Goal: Task Accomplishment & Management: Use online tool/utility

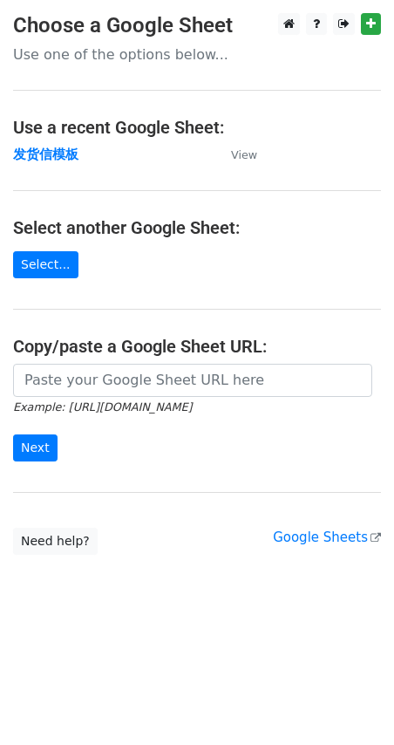
click at [71, 148] on strong "发货信模板" at bounding box center [45, 155] width 65 height 16
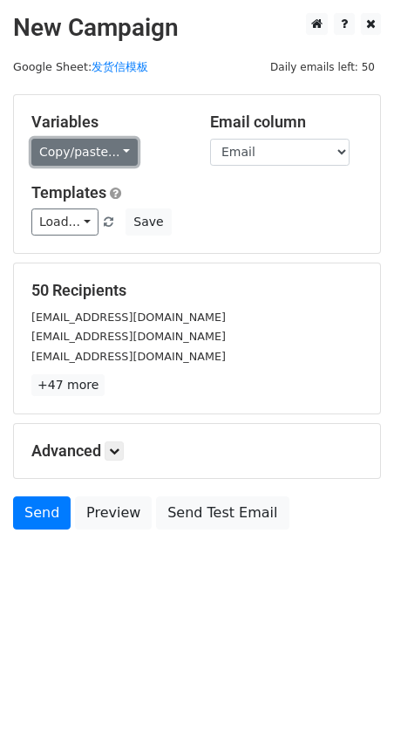
click at [50, 157] on link "Copy/paste..." at bounding box center [84, 152] width 106 height 27
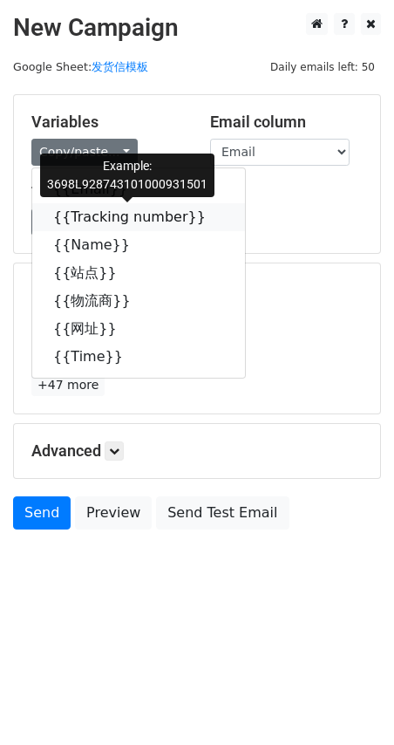
click at [85, 215] on link "{{Tracking number}}" at bounding box center [138, 217] width 213 height 28
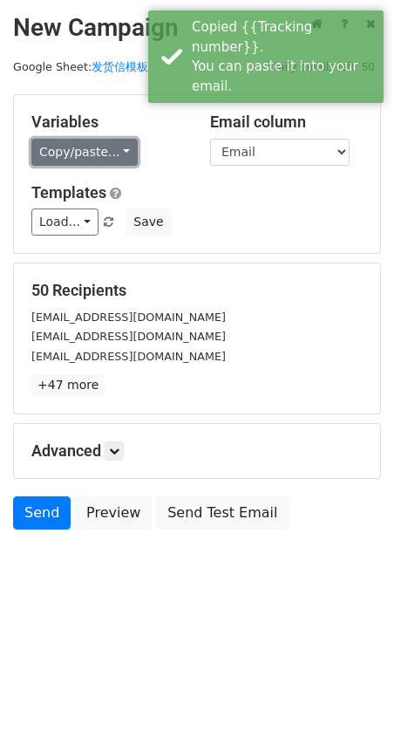
click at [80, 151] on link "Copy/paste..." at bounding box center [84, 152] width 106 height 27
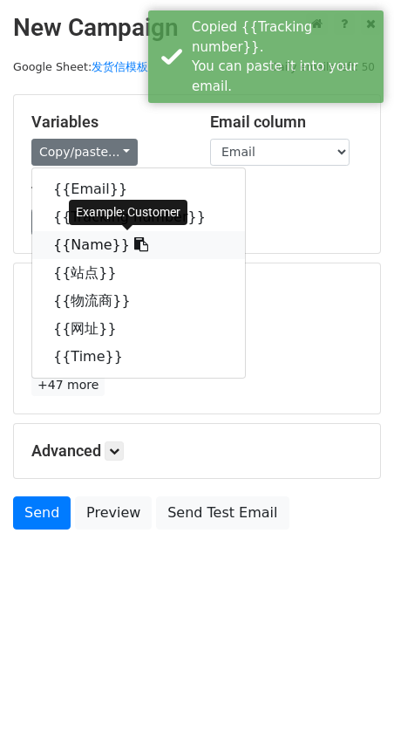
click at [89, 251] on link "{{Name}}" at bounding box center [138, 245] width 213 height 28
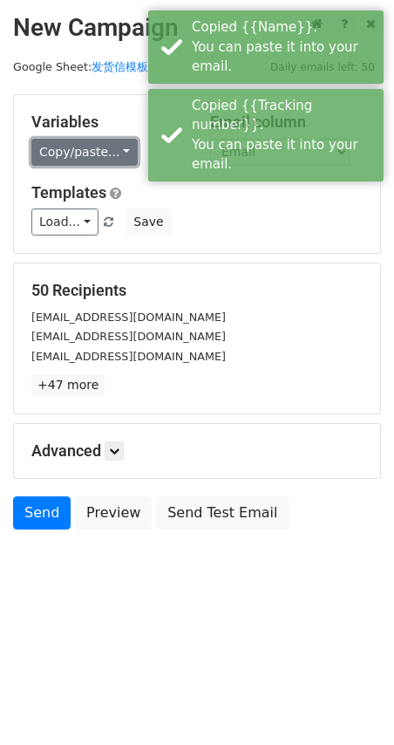
click at [45, 152] on link "Copy/paste..." at bounding box center [84, 152] width 106 height 27
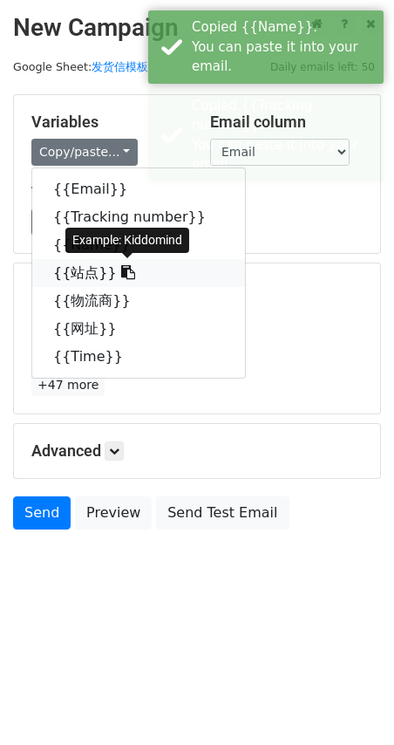
click at [86, 271] on link "{{站点}}" at bounding box center [138, 273] width 213 height 28
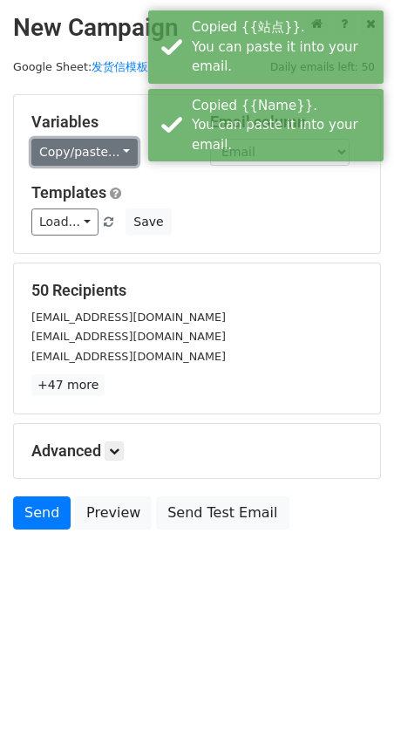
click at [59, 152] on link "Copy/paste..." at bounding box center [84, 152] width 106 height 27
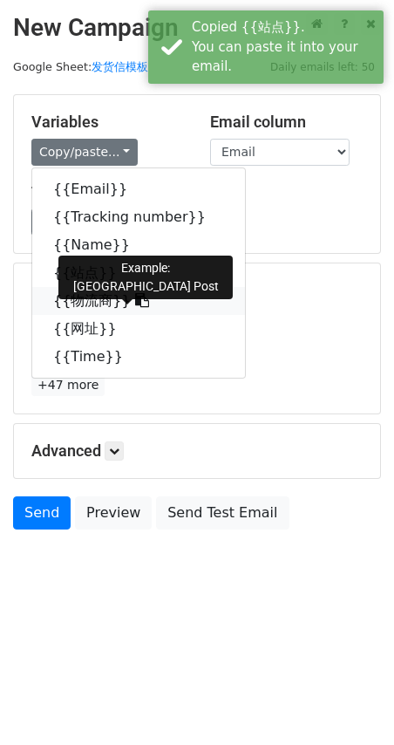
click at [74, 299] on link "{{物流商}}" at bounding box center [138, 301] width 213 height 28
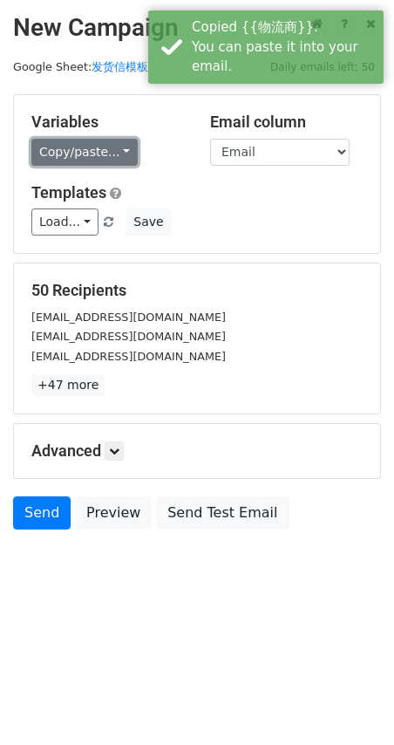
click at [51, 146] on link "Copy/paste..." at bounding box center [84, 152] width 106 height 27
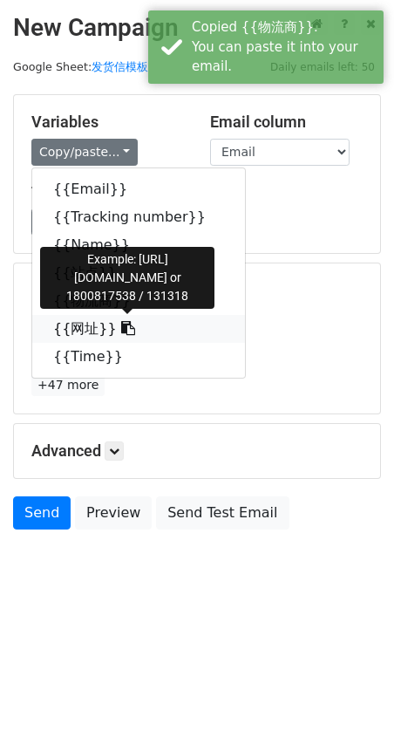
click at [86, 329] on link "{{网址}}" at bounding box center [138, 329] width 213 height 28
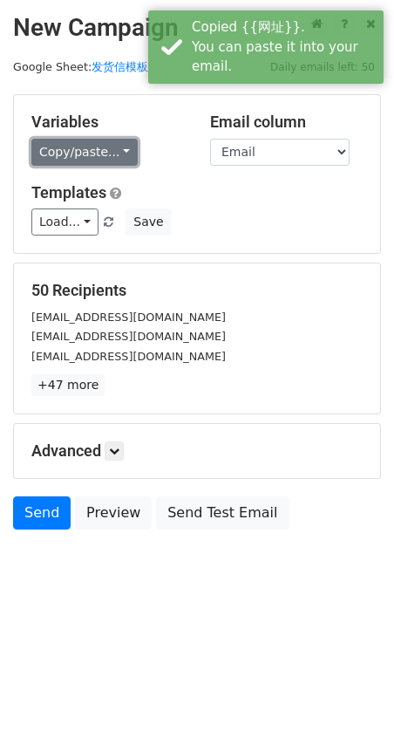
click at [66, 158] on link "Copy/paste..." at bounding box center [84, 152] width 106 height 27
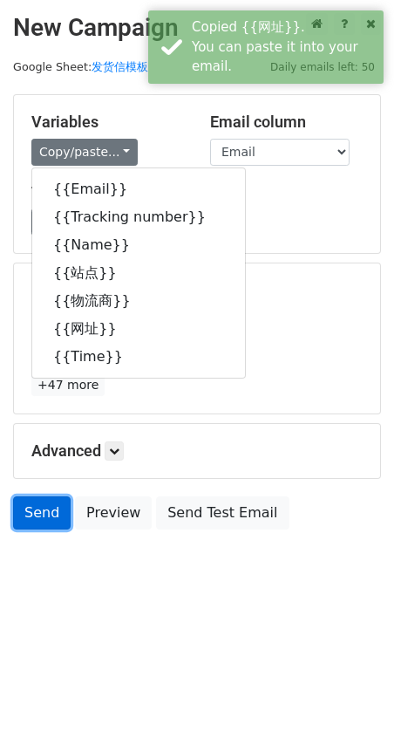
click at [36, 523] on link "Send" at bounding box center [42, 512] width 58 height 33
